Goal: Information Seeking & Learning: Learn about a topic

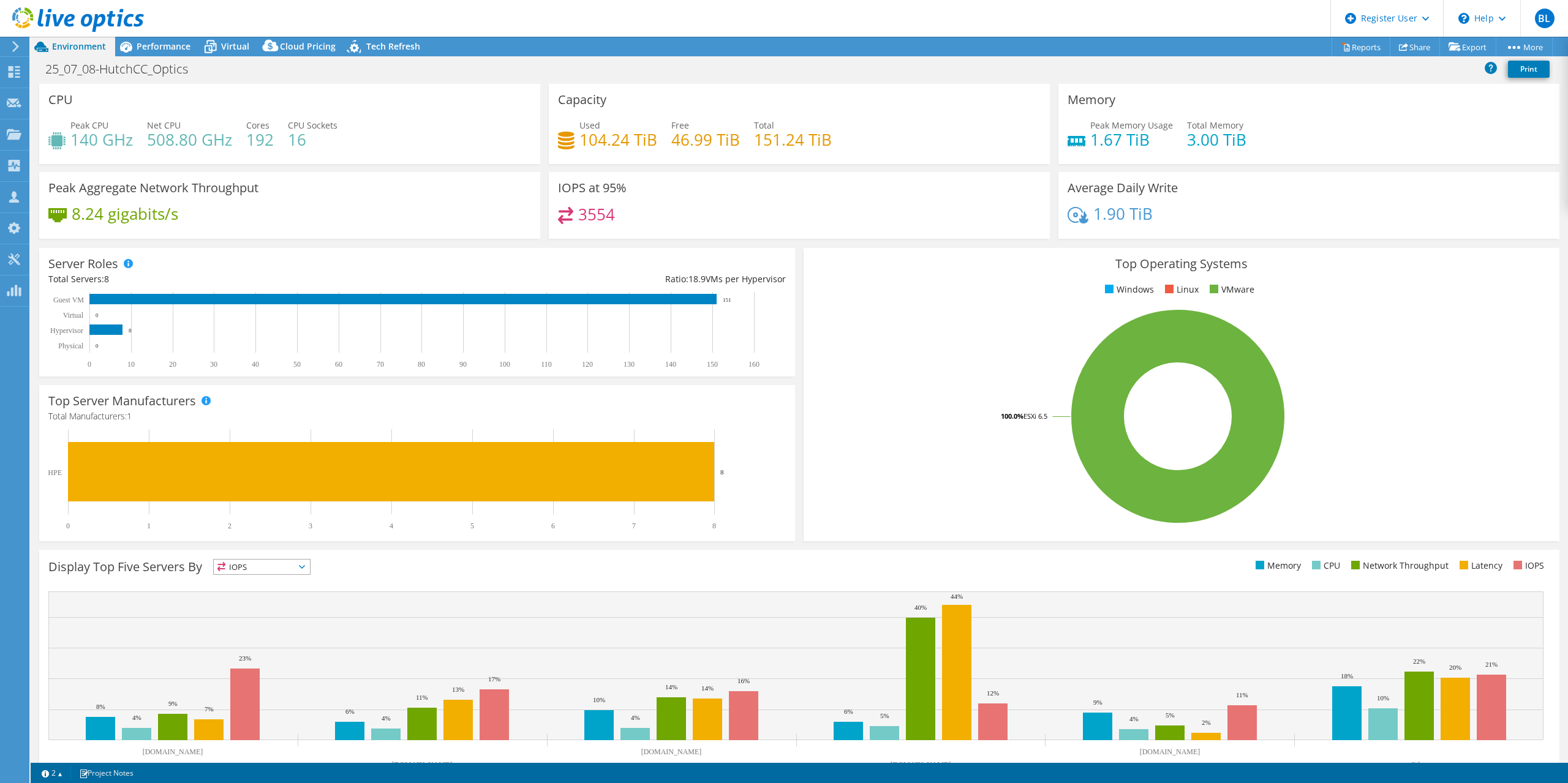
select select "USD"
click at [142, 43] on span "Performance" at bounding box center [163, 46] width 54 height 12
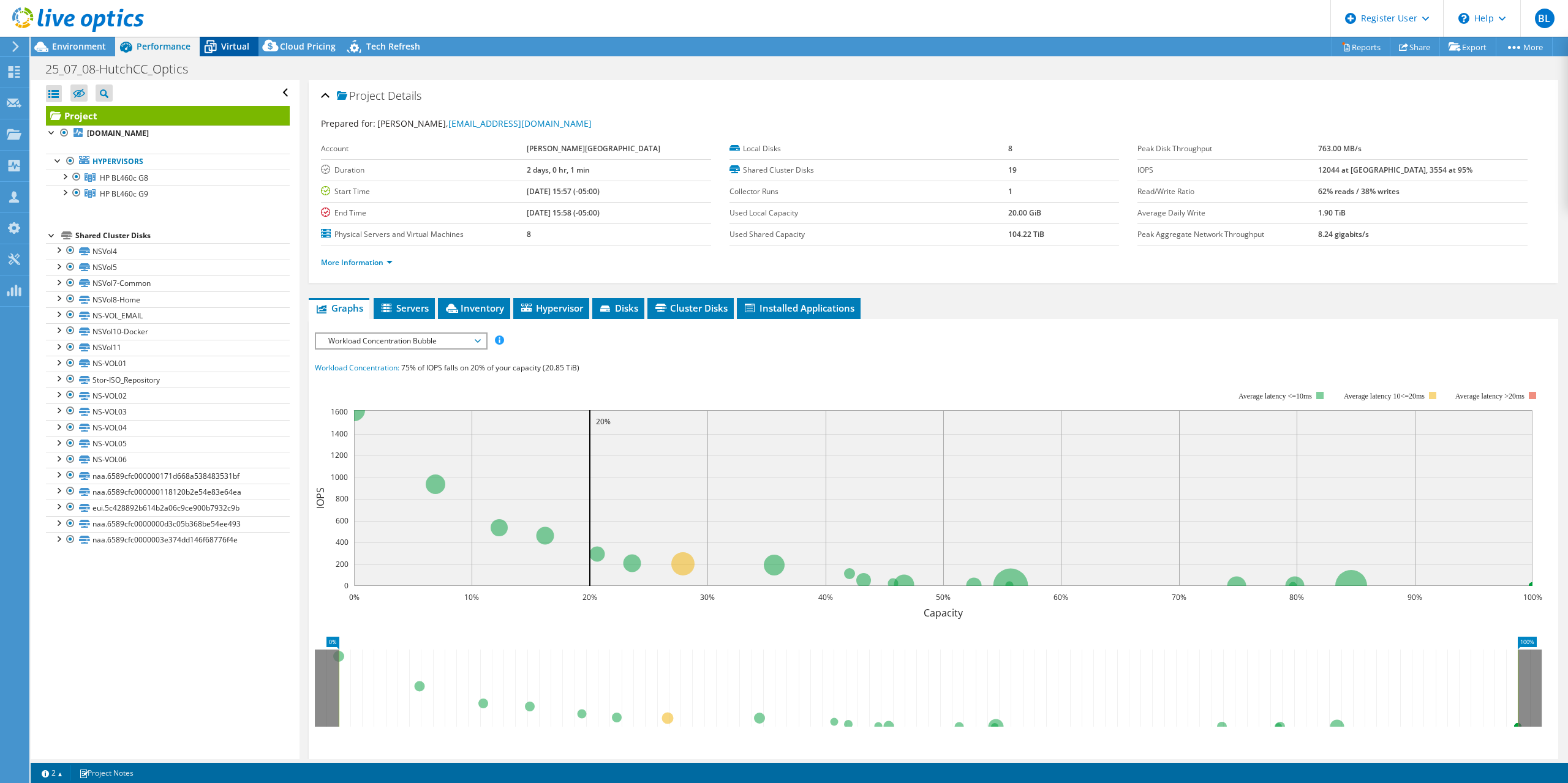
click at [216, 46] on icon at bounding box center [210, 47] width 21 height 21
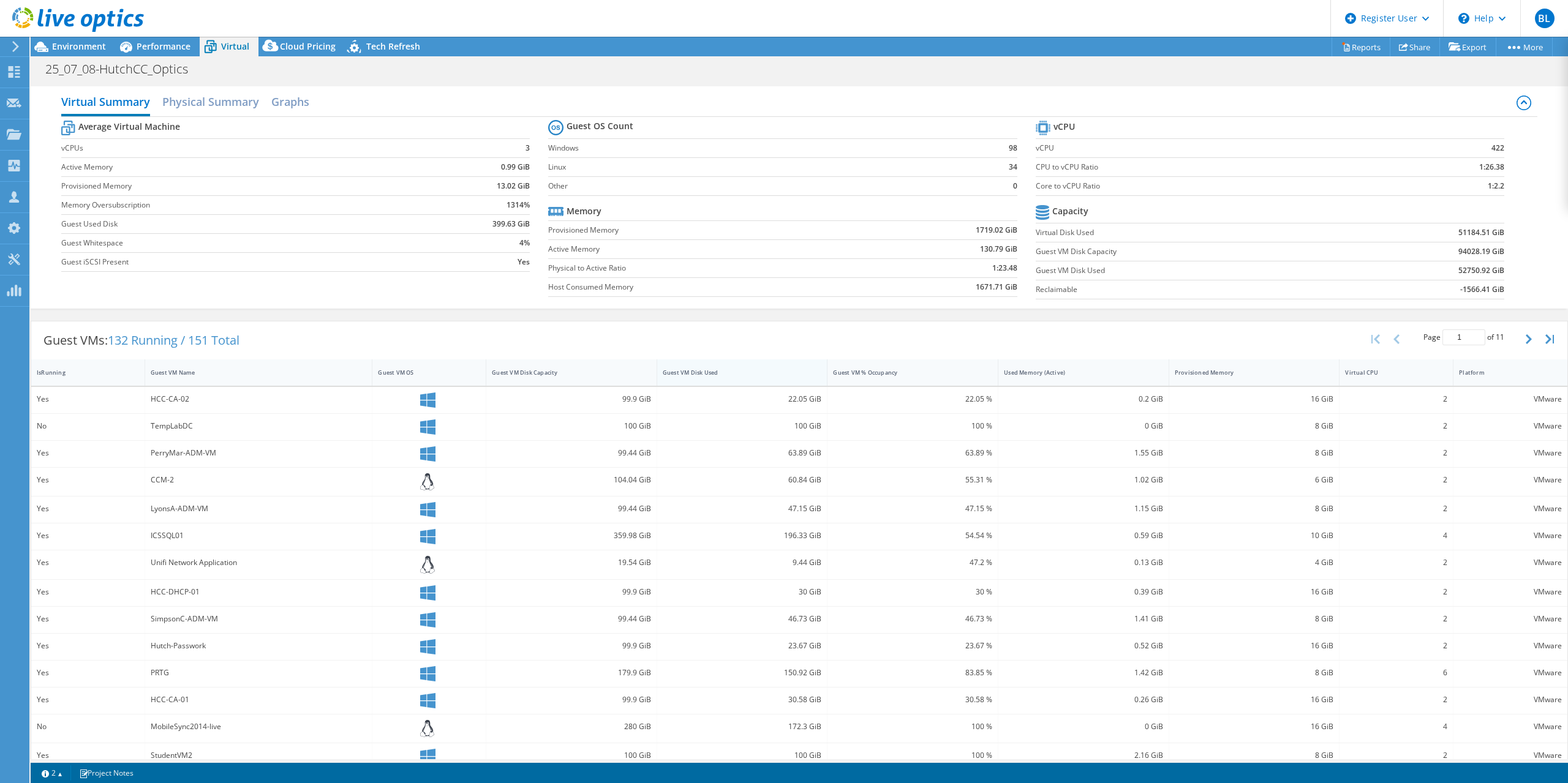
click at [734, 381] on div "Guest VM Disk Used" at bounding box center [735, 373] width 156 height 19
click at [70, 37] on div at bounding box center [72, 21] width 144 height 41
click at [74, 47] on span "Environment" at bounding box center [79, 46] width 54 height 12
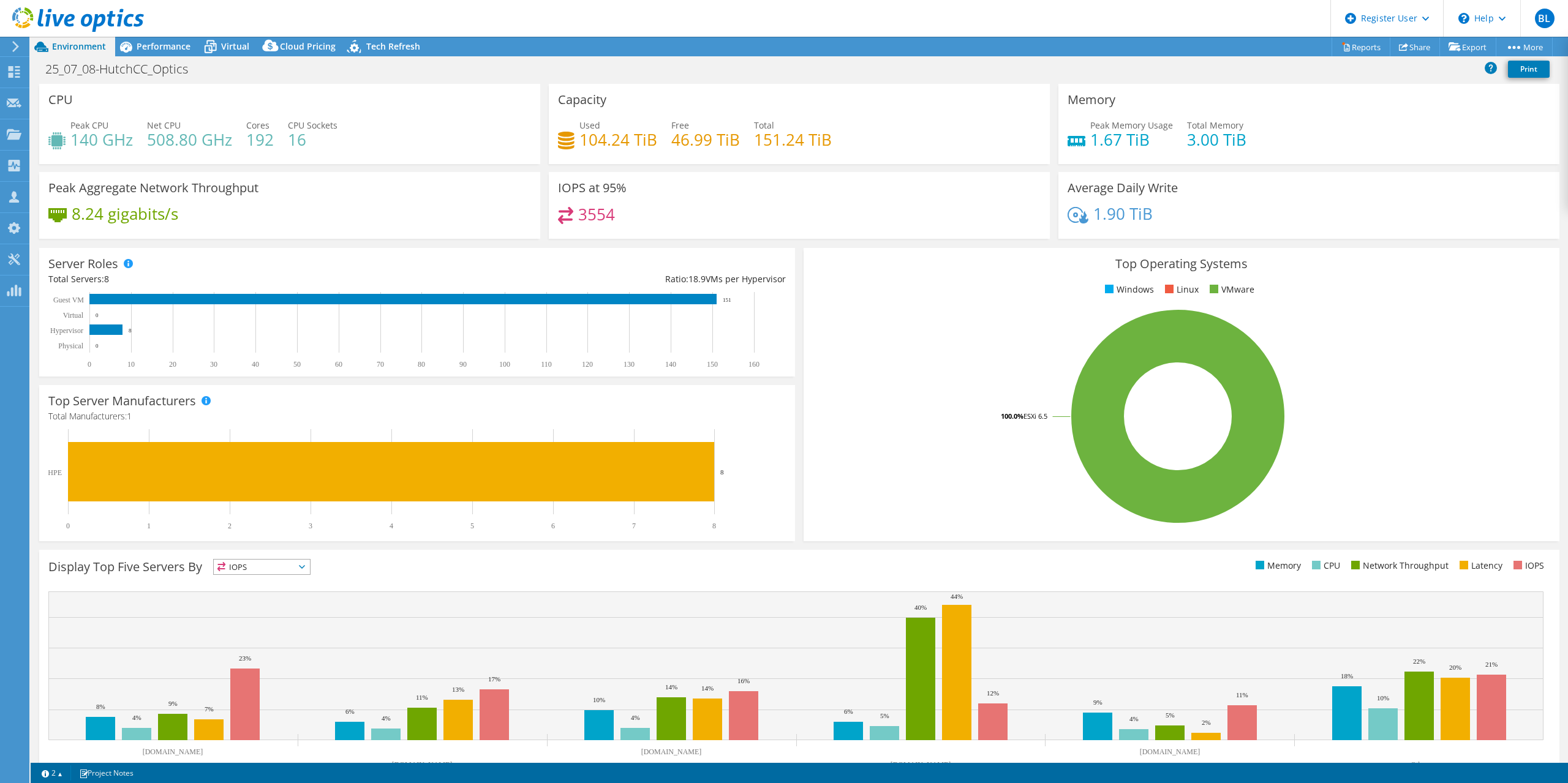
click at [513, 25] on header "BL Dell User Brady Ligon [EMAIL_ADDRESS][PERSON_NAME][DOMAIN_NAME] Dell My Prof…" at bounding box center [784, 18] width 1568 height 37
click at [509, 17] on header "BL Dell User Brady Ligon [EMAIL_ADDRESS][PERSON_NAME][DOMAIN_NAME] Dell My Prof…" at bounding box center [784, 18] width 1568 height 37
click at [222, 48] on span "Virtual" at bounding box center [235, 46] width 28 height 12
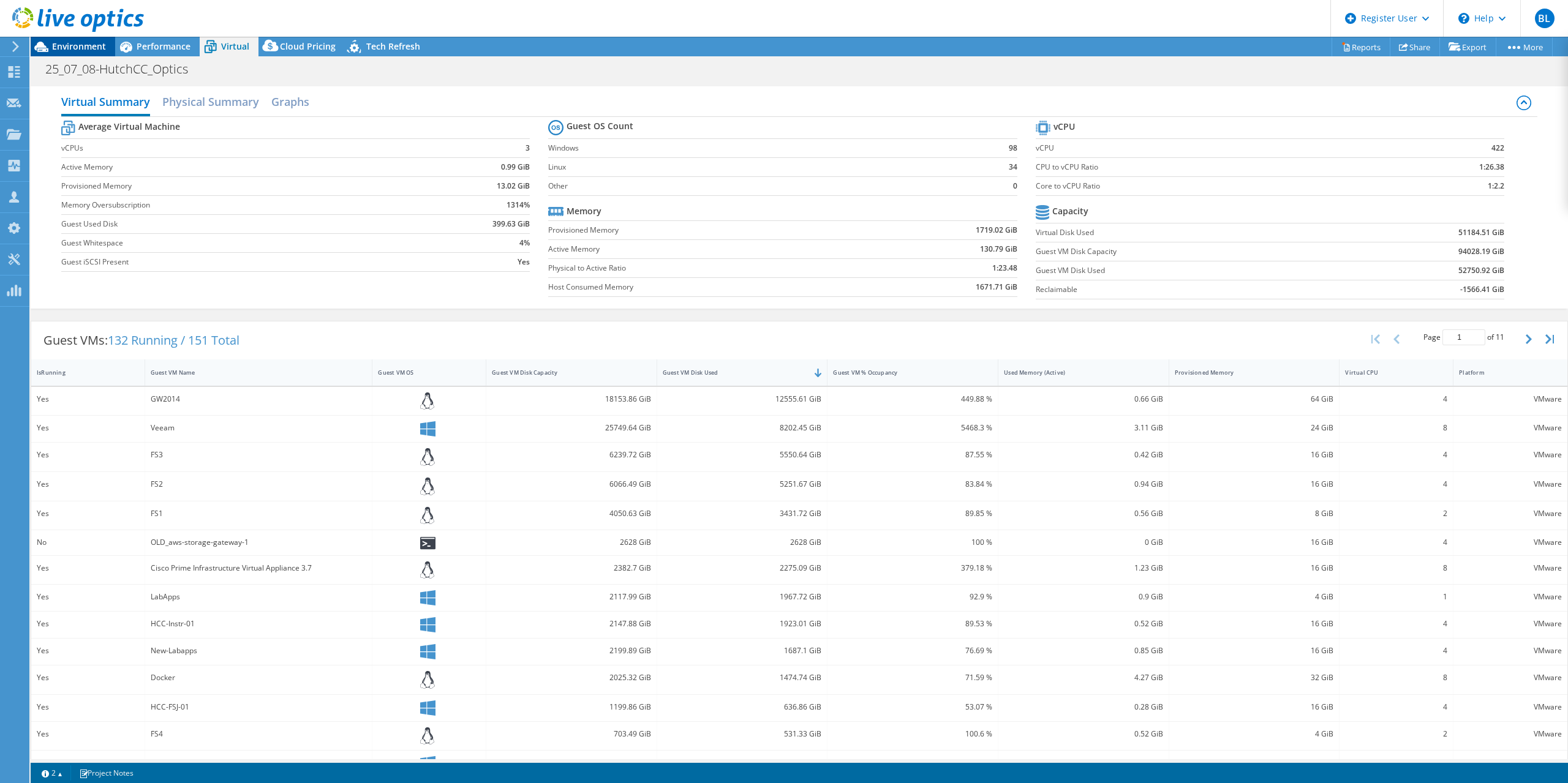
click at [67, 54] on div "Environment" at bounding box center [73, 47] width 84 height 20
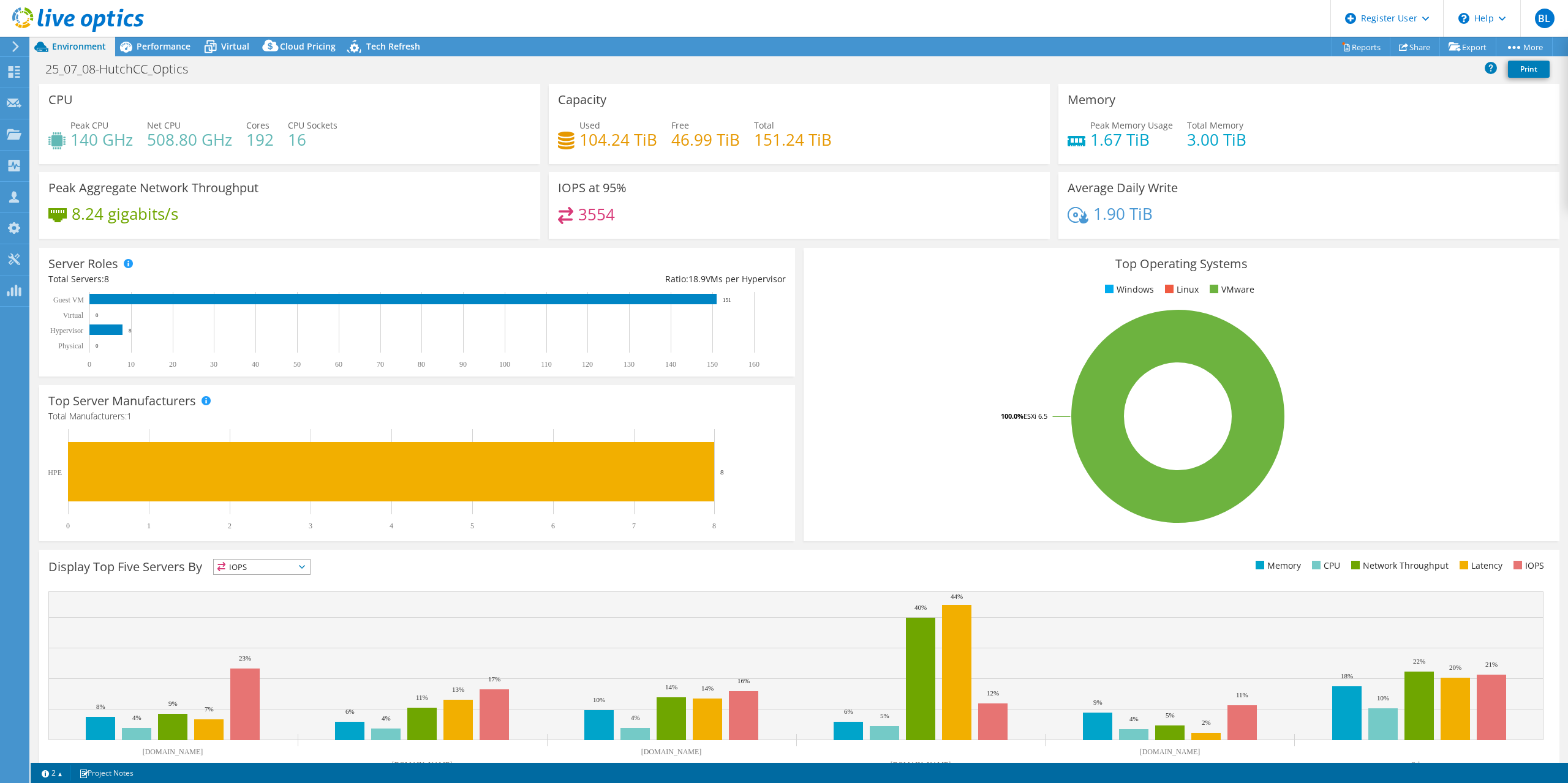
click at [448, 21] on header "BL Dell User Brady Ligon [EMAIL_ADDRESS][PERSON_NAME][DOMAIN_NAME] Dell My Prof…" at bounding box center [784, 18] width 1568 height 37
